Goal: Information Seeking & Learning: Compare options

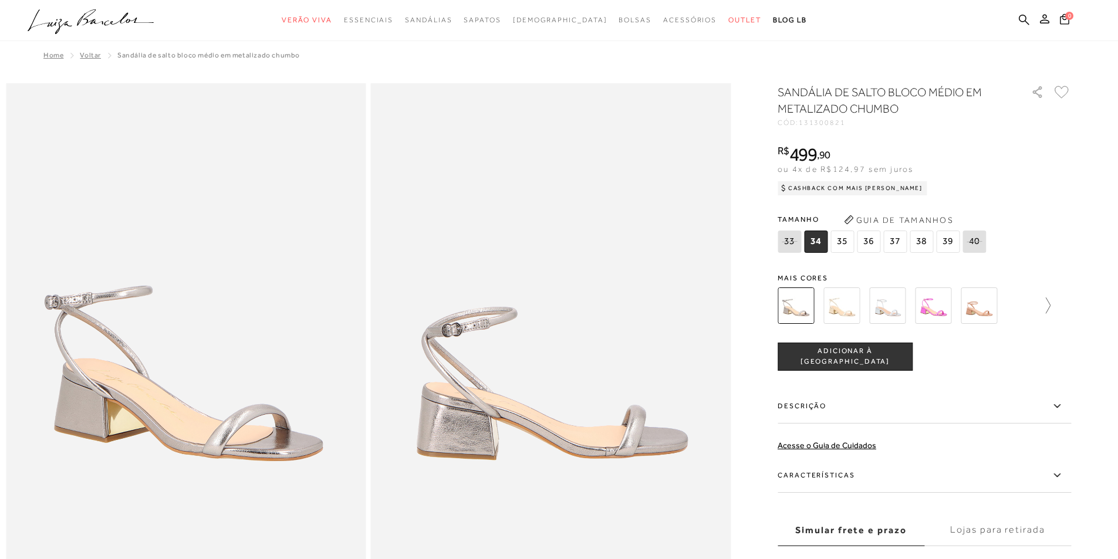
click at [1049, 305] on icon at bounding box center [1042, 306] width 16 height 16
click at [865, 305] on img at bounding box center [862, 306] width 36 height 36
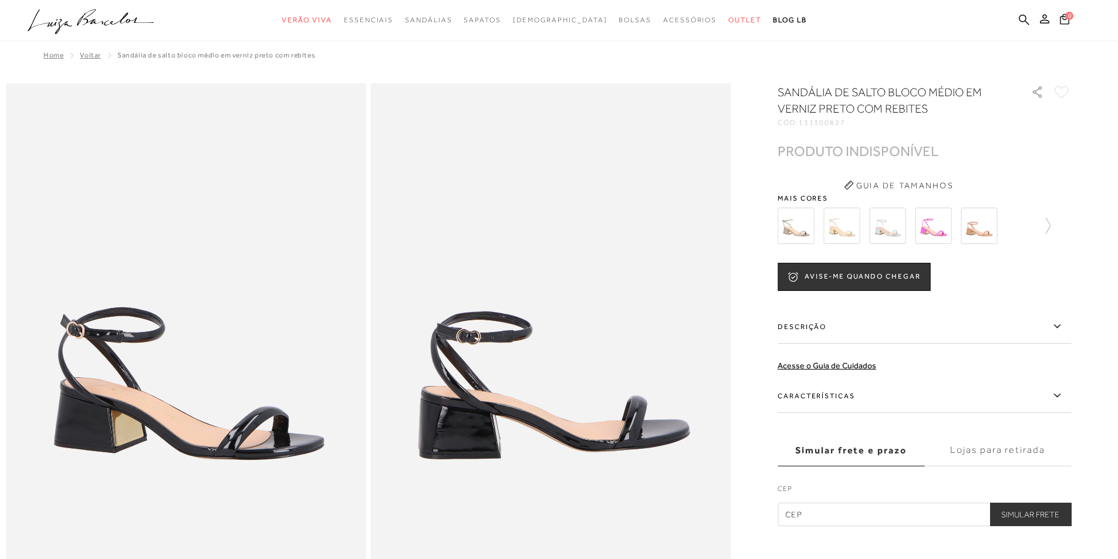
click at [991, 232] on img at bounding box center [979, 226] width 36 height 36
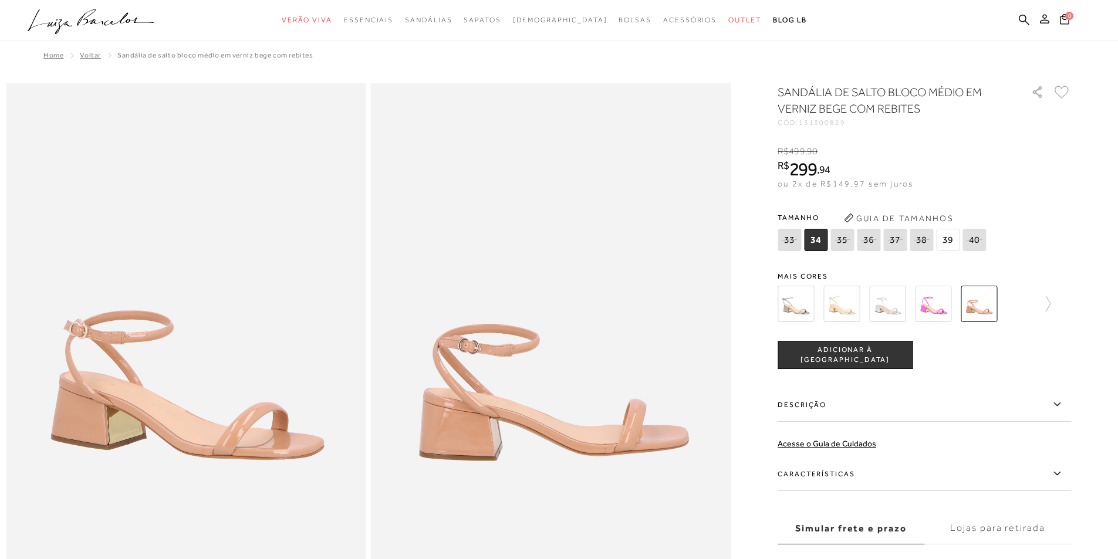
click at [881, 315] on img at bounding box center [887, 304] width 36 height 36
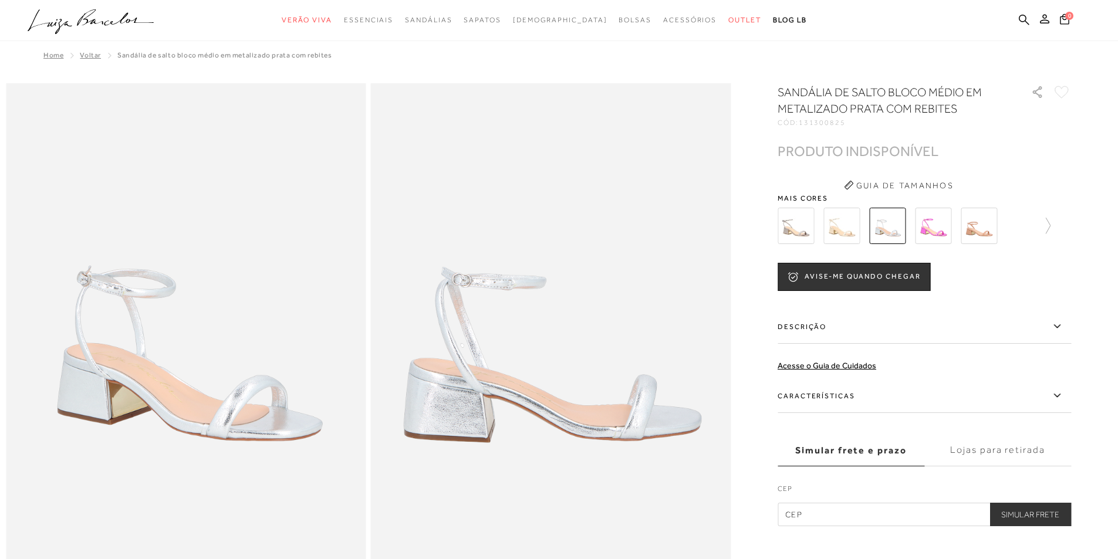
click at [814, 220] on img at bounding box center [796, 226] width 36 height 36
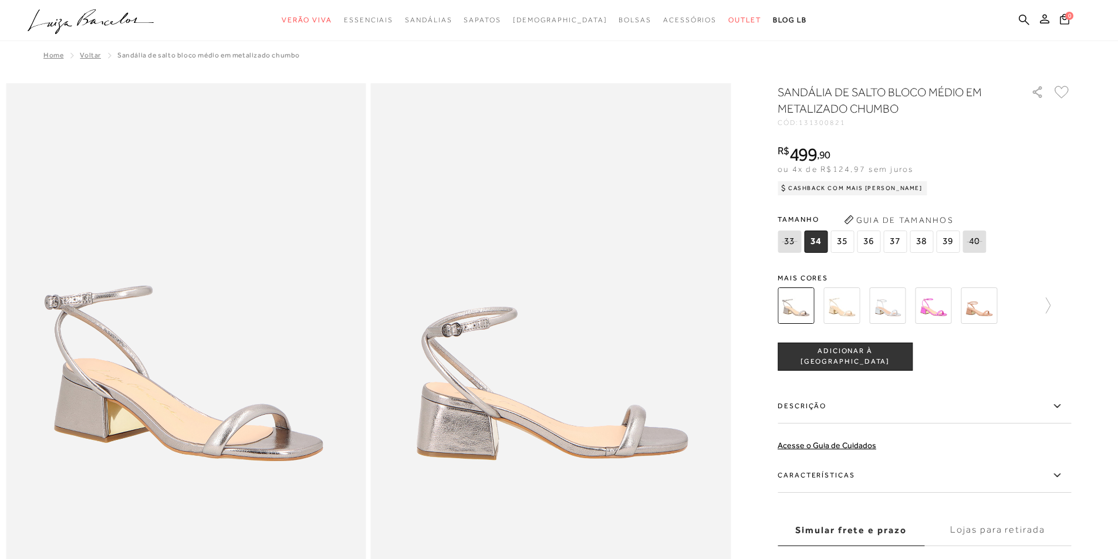
click at [698, 78] on div "Home Voltar SANDÁLIA DE SALTO BLOCO MÉDIO EM METALIZADO CHUMBO" at bounding box center [559, 534] width 1106 height 1069
